Goal: Task Accomplishment & Management: Manage account settings

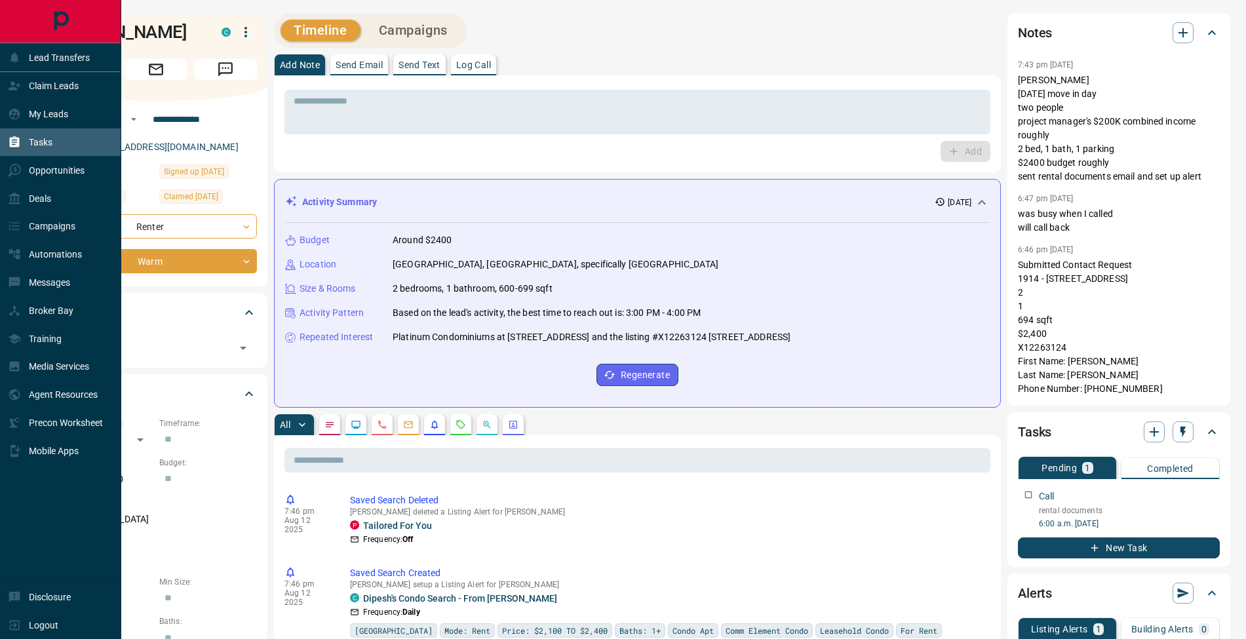
click at [14, 135] on div "Tasks" at bounding box center [30, 143] width 45 height 22
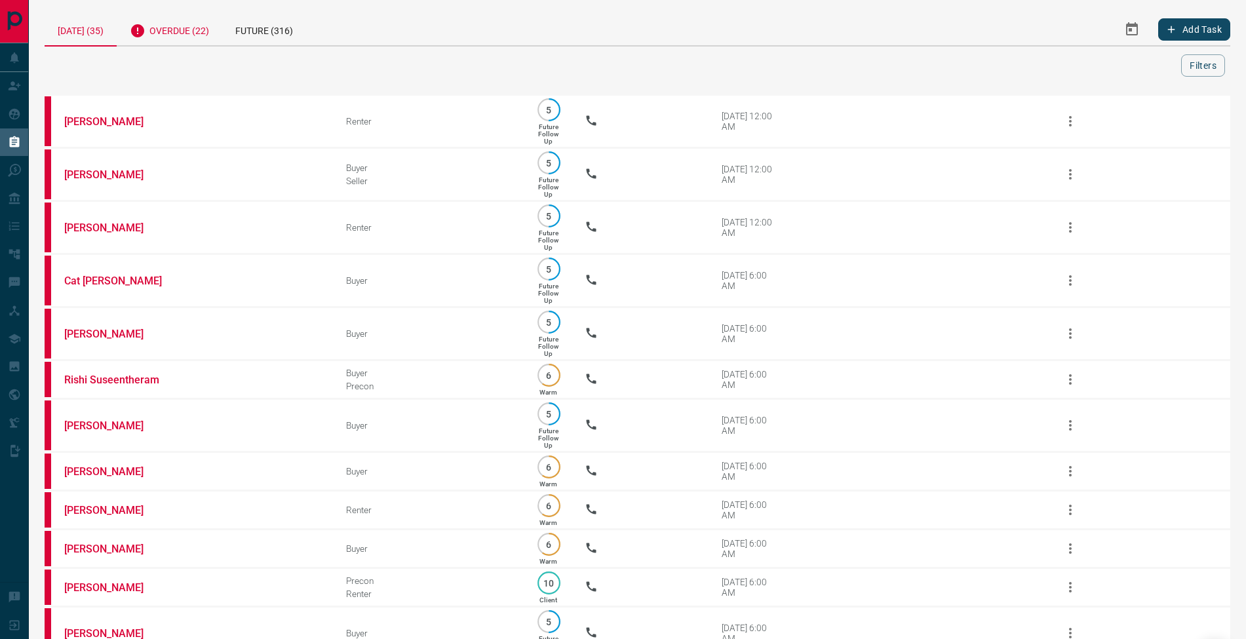
click at [186, 40] on div "Overdue (22)" at bounding box center [170, 29] width 106 height 32
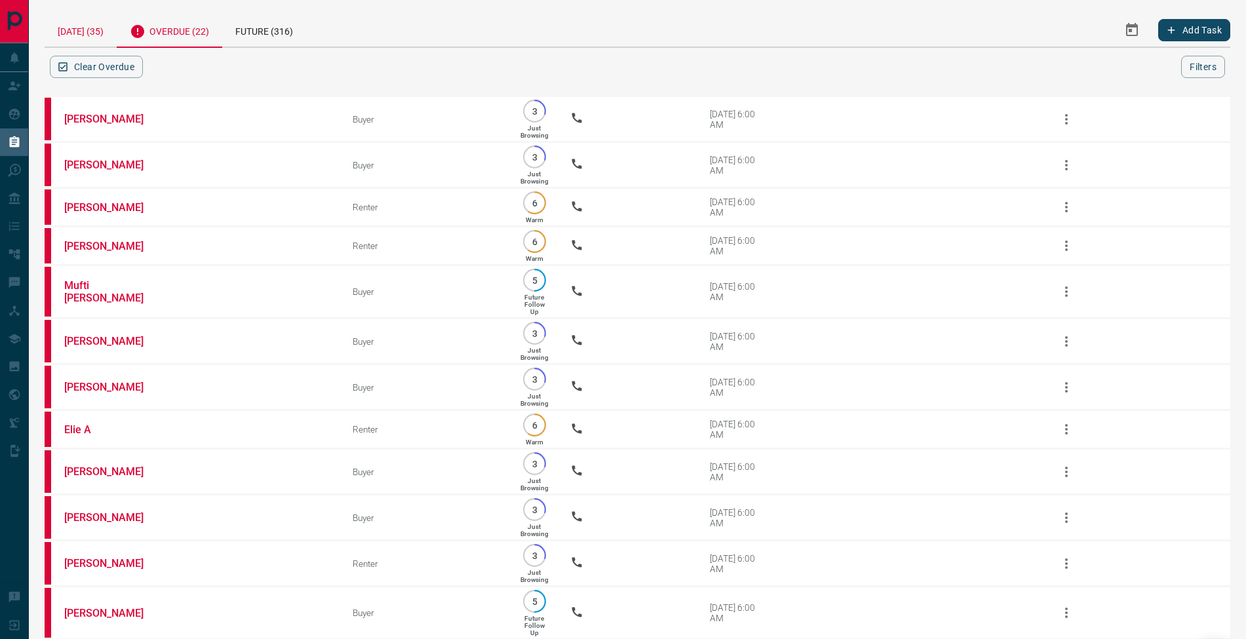
click at [79, 28] on div "[DATE] (35)" at bounding box center [81, 29] width 72 height 33
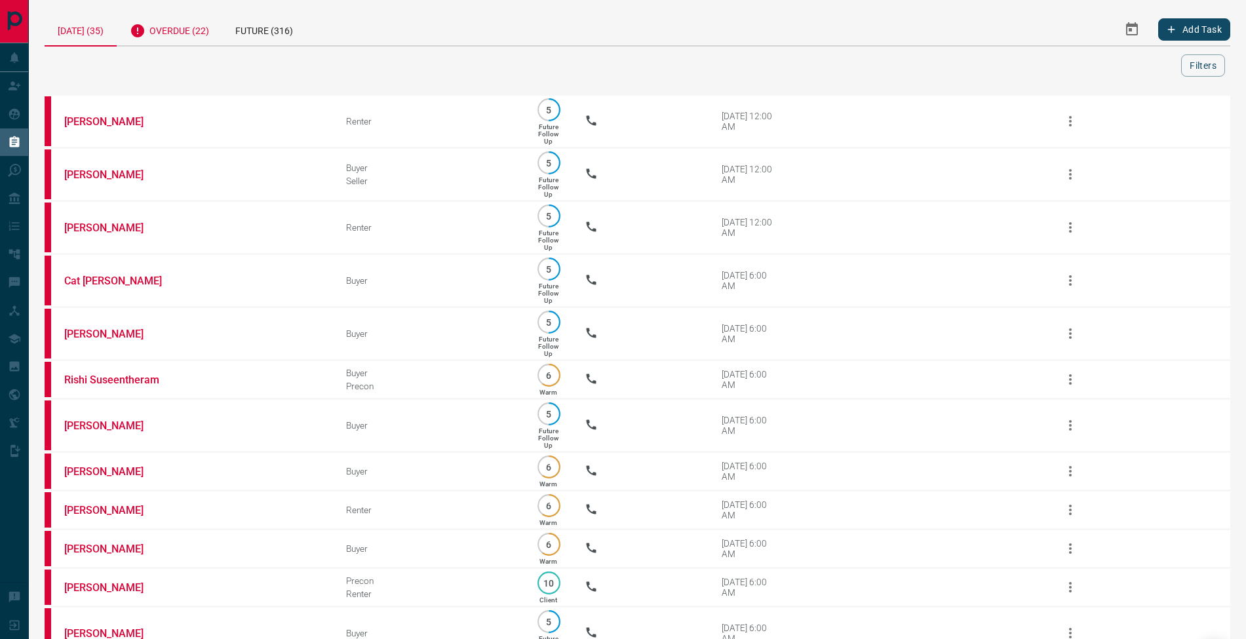
click at [174, 29] on div "Overdue (22)" at bounding box center [170, 29] width 106 height 32
